Goal: Information Seeking & Learning: Learn about a topic

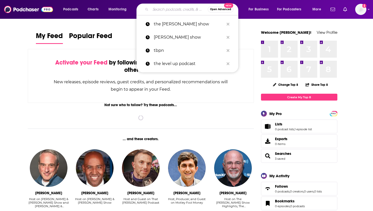
click at [184, 9] on input "Search podcasts, credits, & more..." at bounding box center [178, 9] width 57 height 8
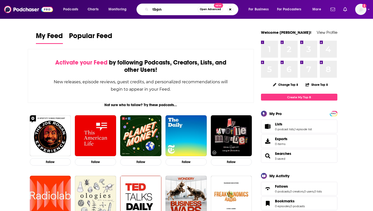
type input "tbpn"
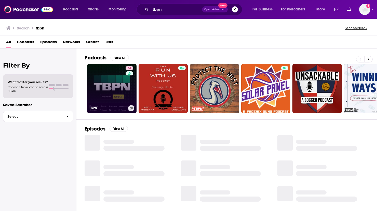
click at [112, 90] on link "64 TBPN" at bounding box center [111, 88] width 49 height 49
